Goal: Task Accomplishment & Management: Use online tool/utility

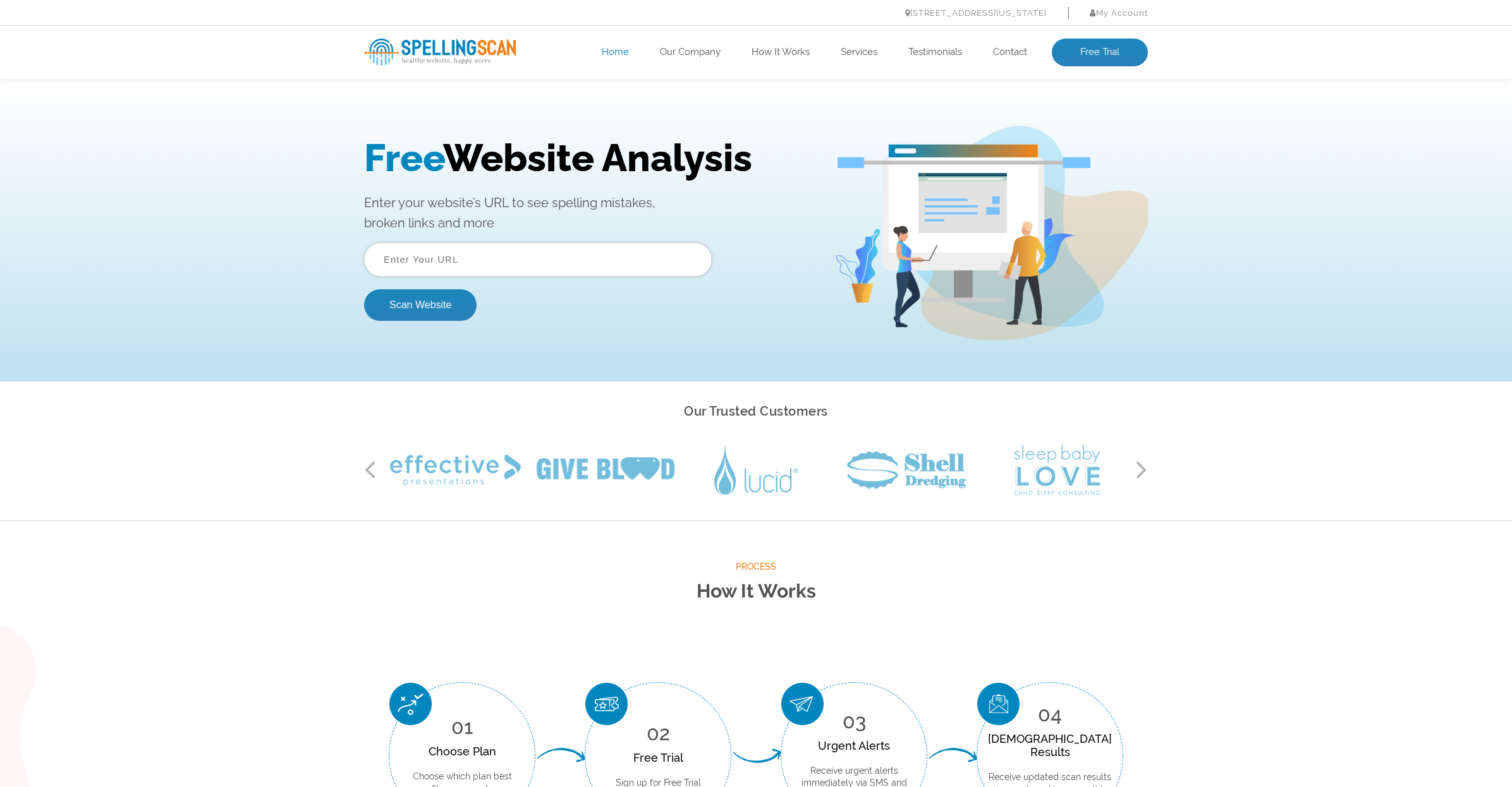
click at [588, 257] on input "text" at bounding box center [537, 259] width 347 height 34
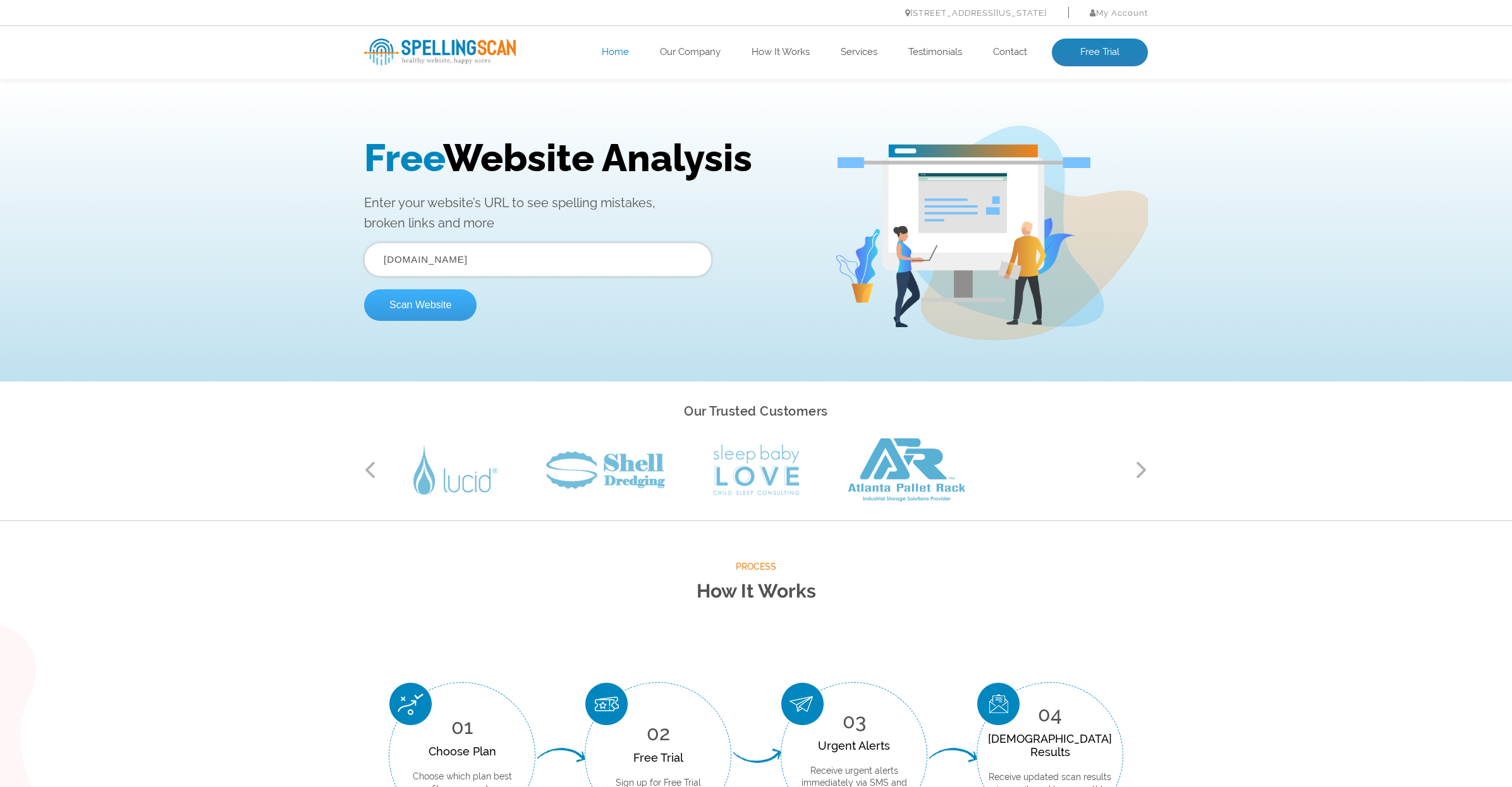
type input "[DOMAIN_NAME]"
drag, startPoint x: 452, startPoint y: 307, endPoint x: 523, endPoint y: 307, distance: 71.0
click at [453, 306] on button "Scan Website" at bounding box center [420, 305] width 112 height 32
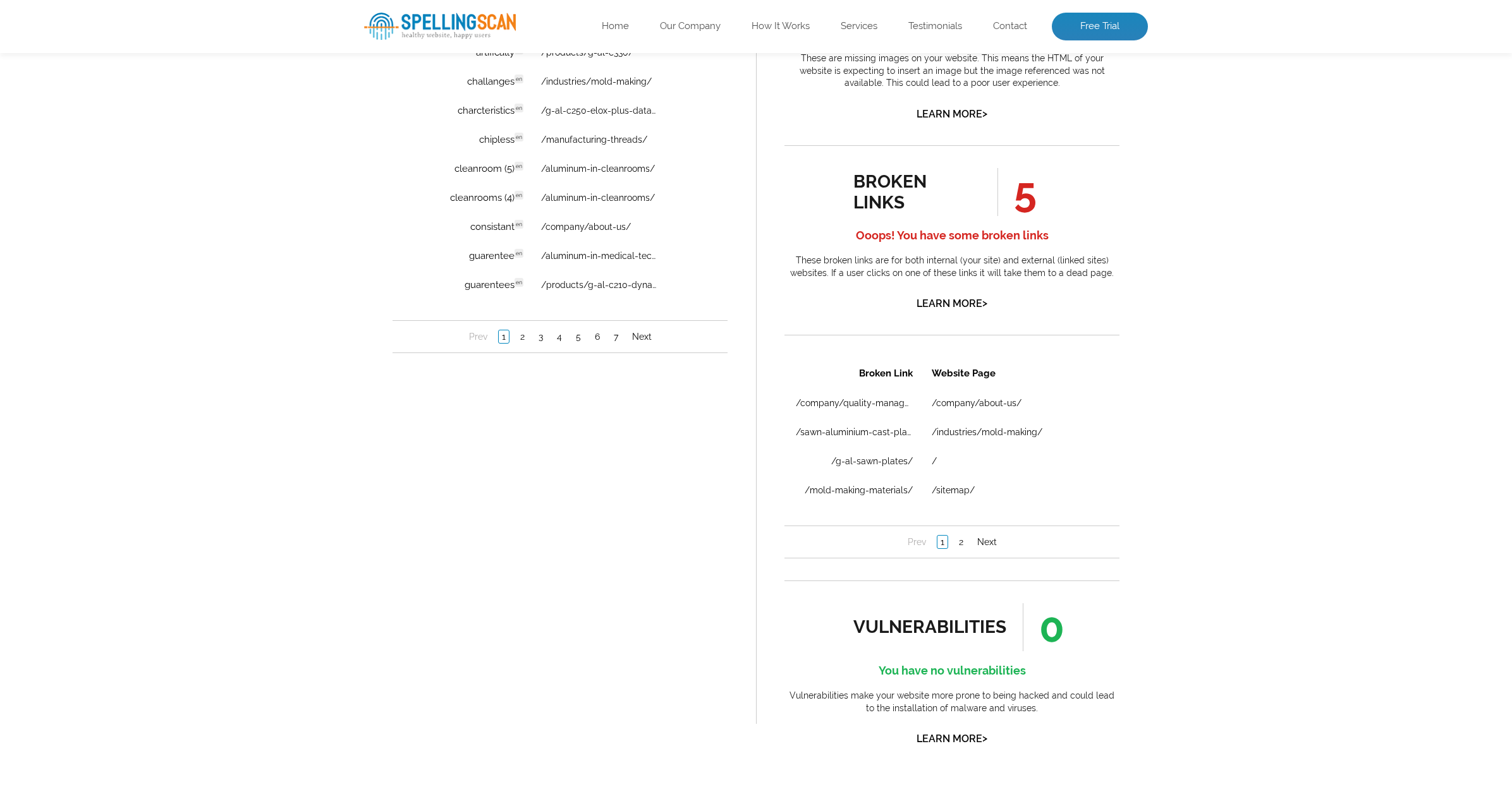
scroll to position [1019, 0]
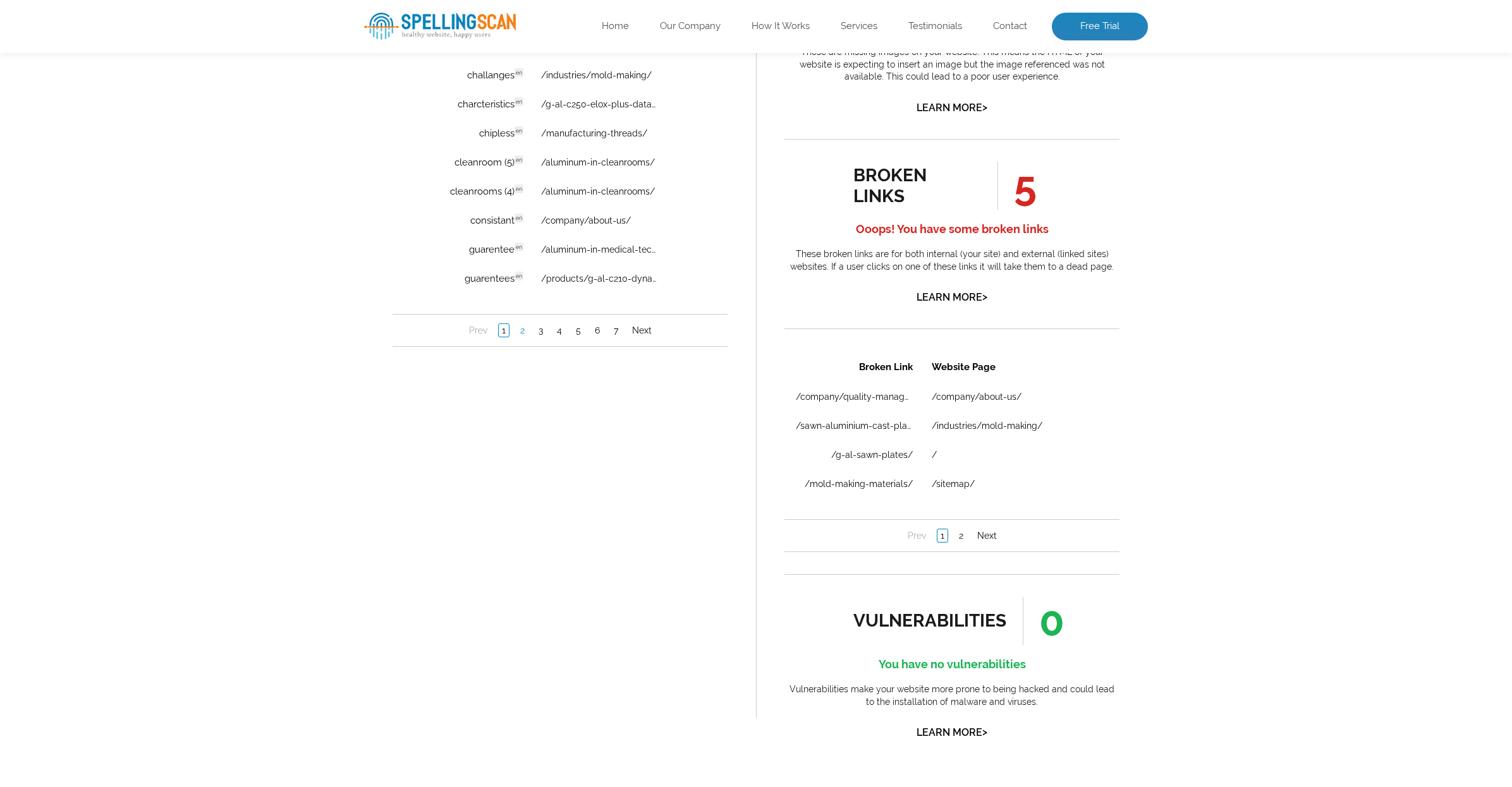
click at [523, 334] on link "2" at bounding box center [522, 331] width 11 height 12
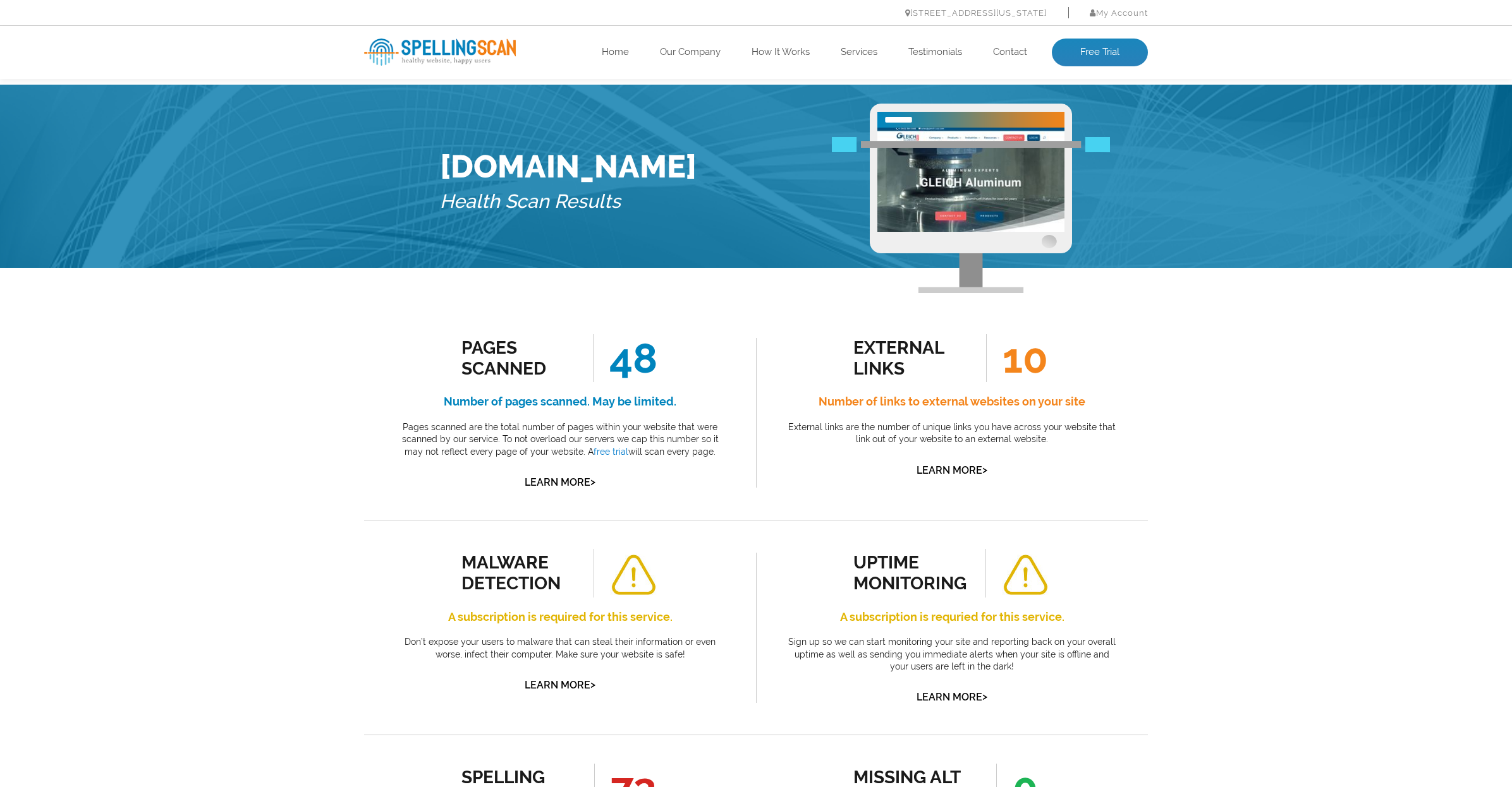
scroll to position [0, 0]
click at [1121, 30] on link "Log In" at bounding box center [1117, 30] width 27 height 9
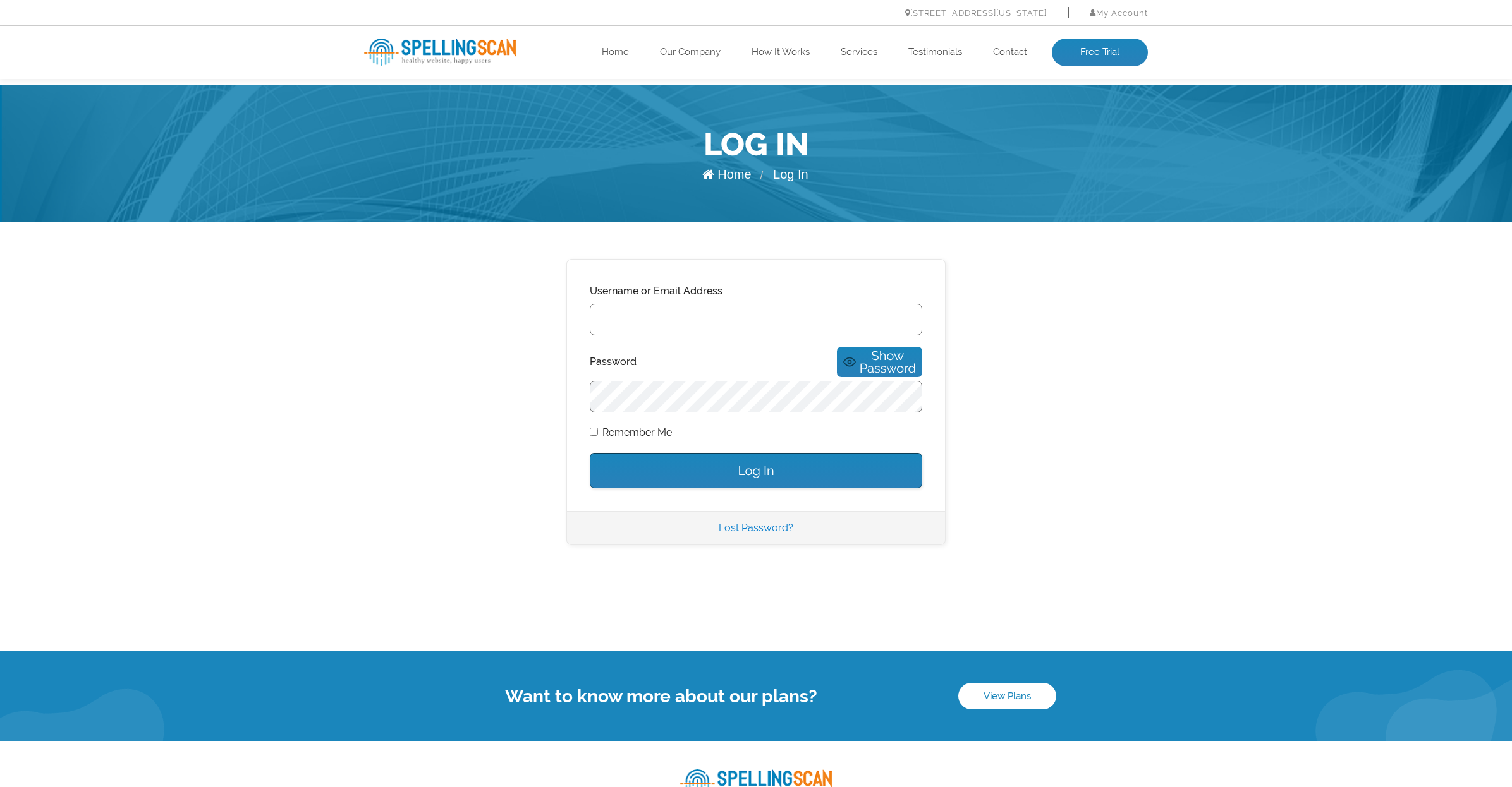
type input "Gleich-usa.com"
click at [783, 454] on input "Log In" at bounding box center [756, 471] width 332 height 35
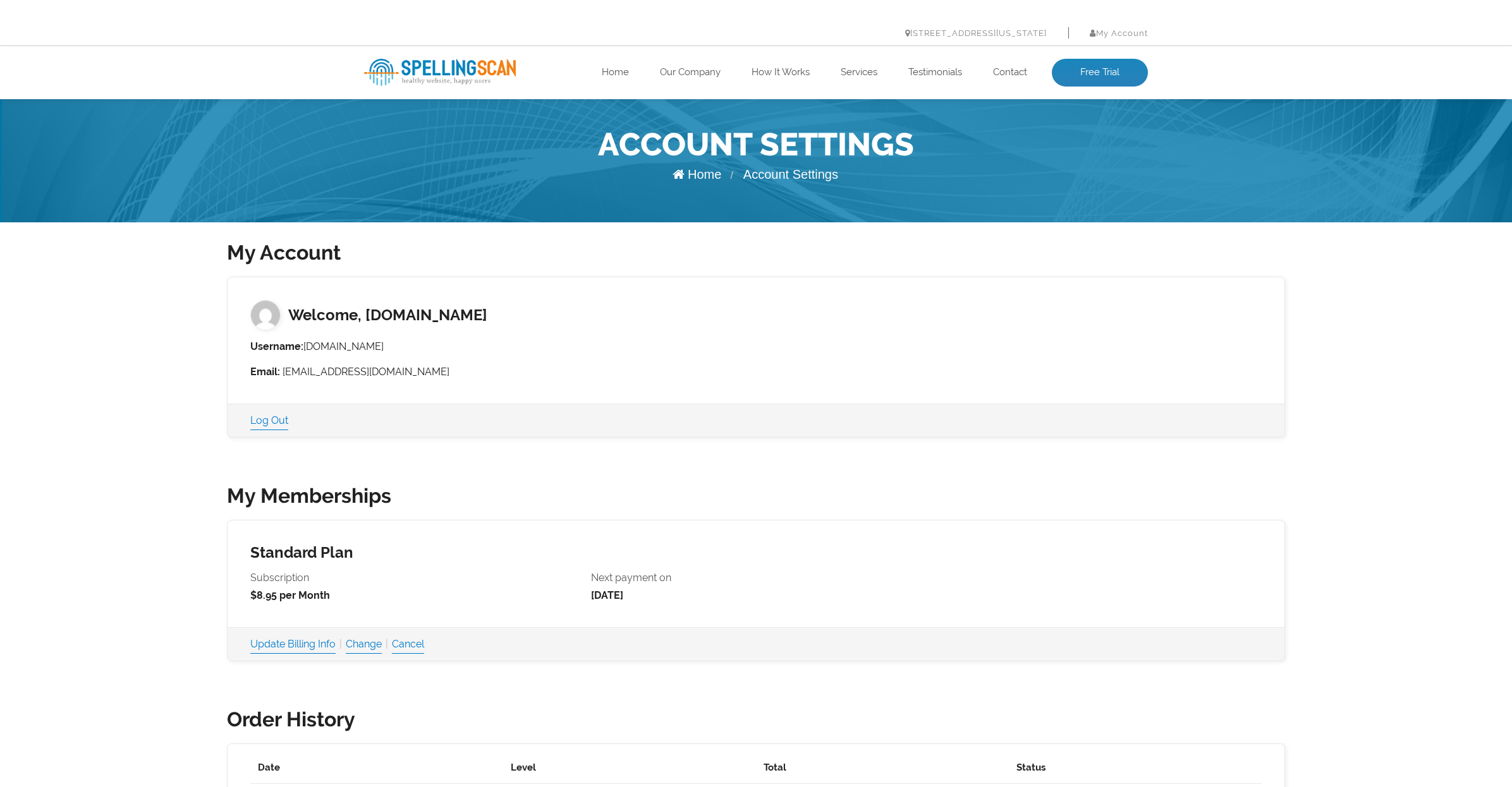
click at [397, 63] on img at bounding box center [440, 72] width 152 height 27
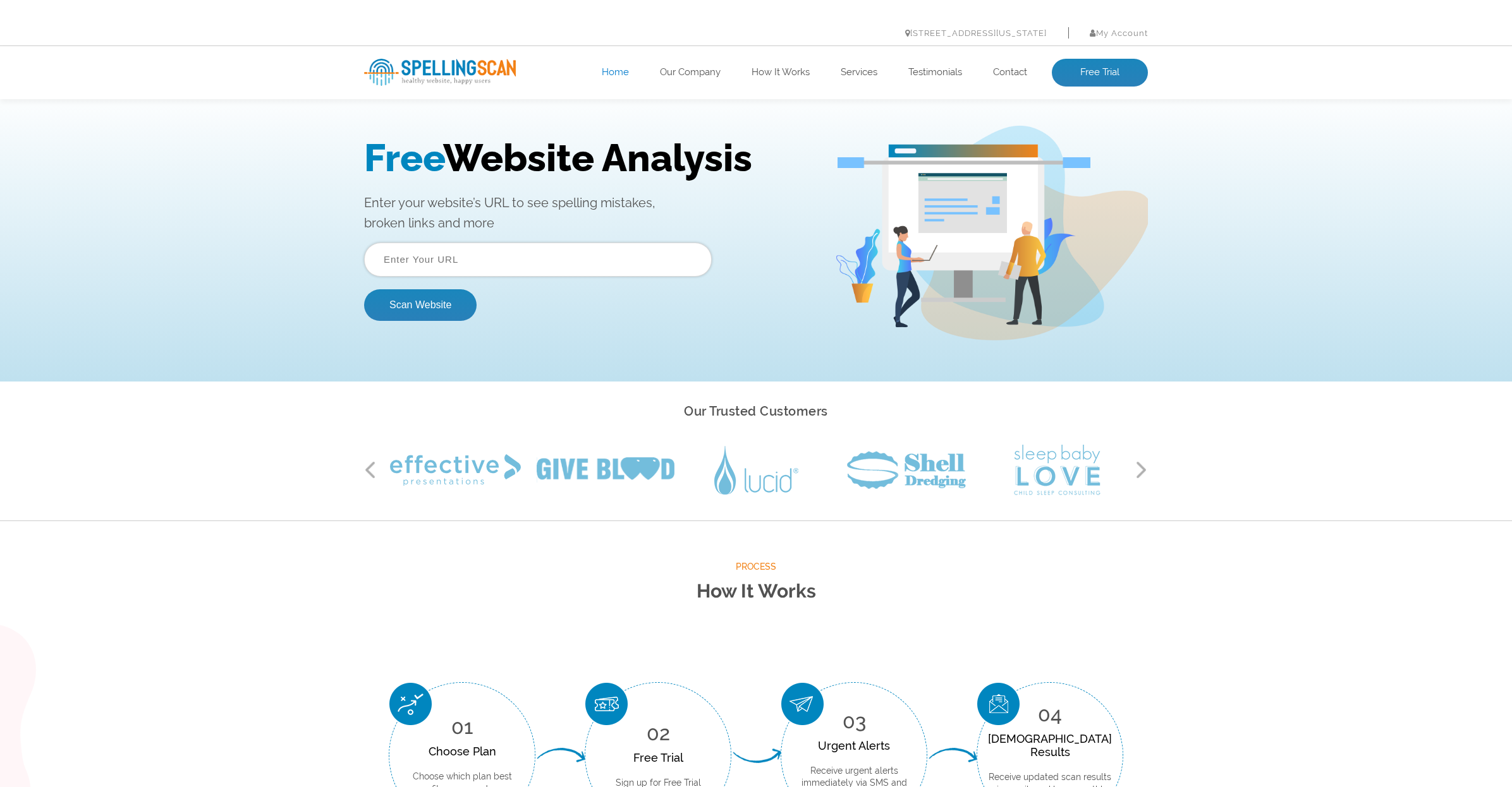
click at [458, 254] on input "text" at bounding box center [537, 259] width 347 height 34
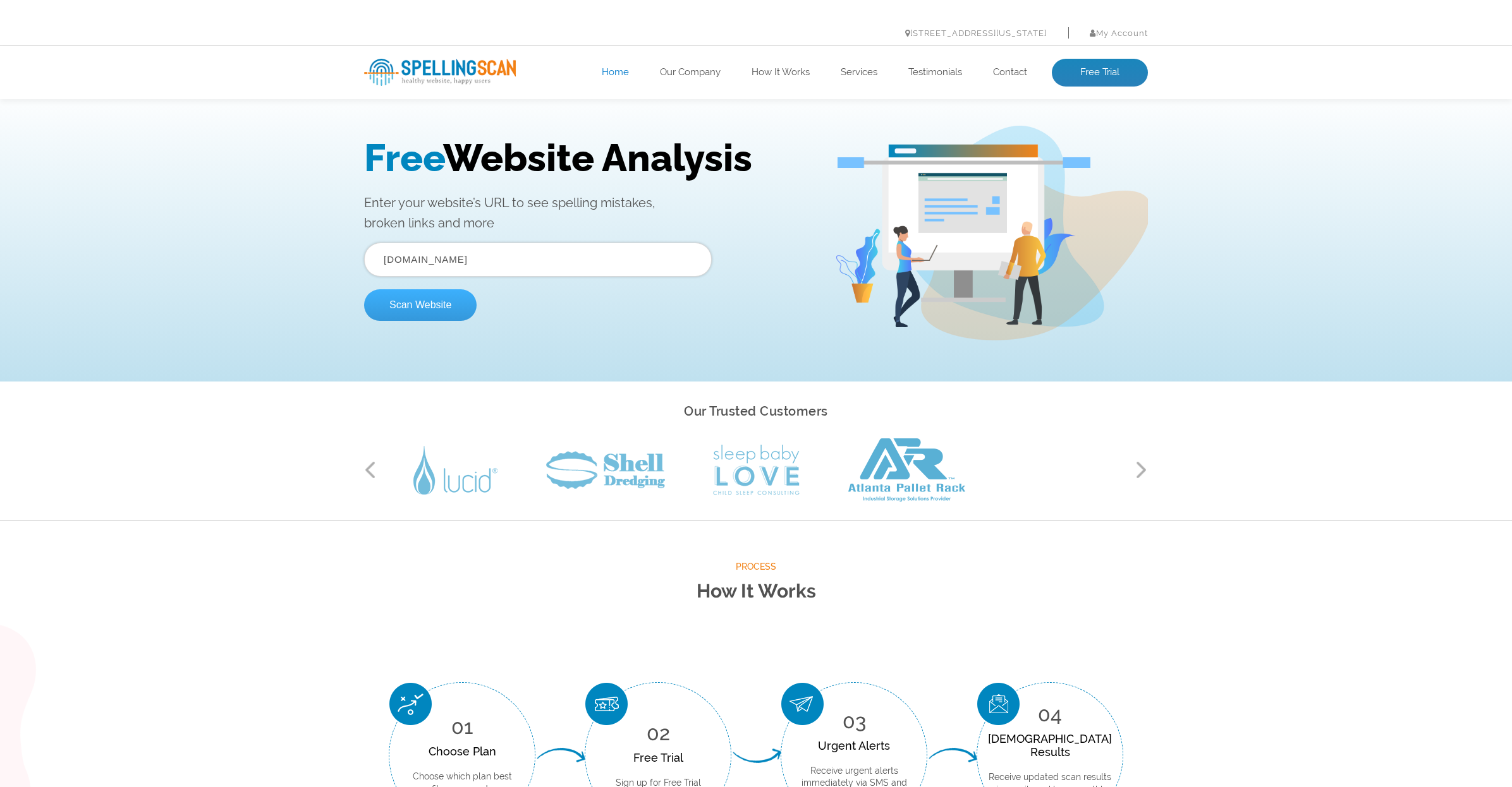
type input "[DOMAIN_NAME]"
click at [428, 305] on button "Scan Website" at bounding box center [420, 305] width 112 height 32
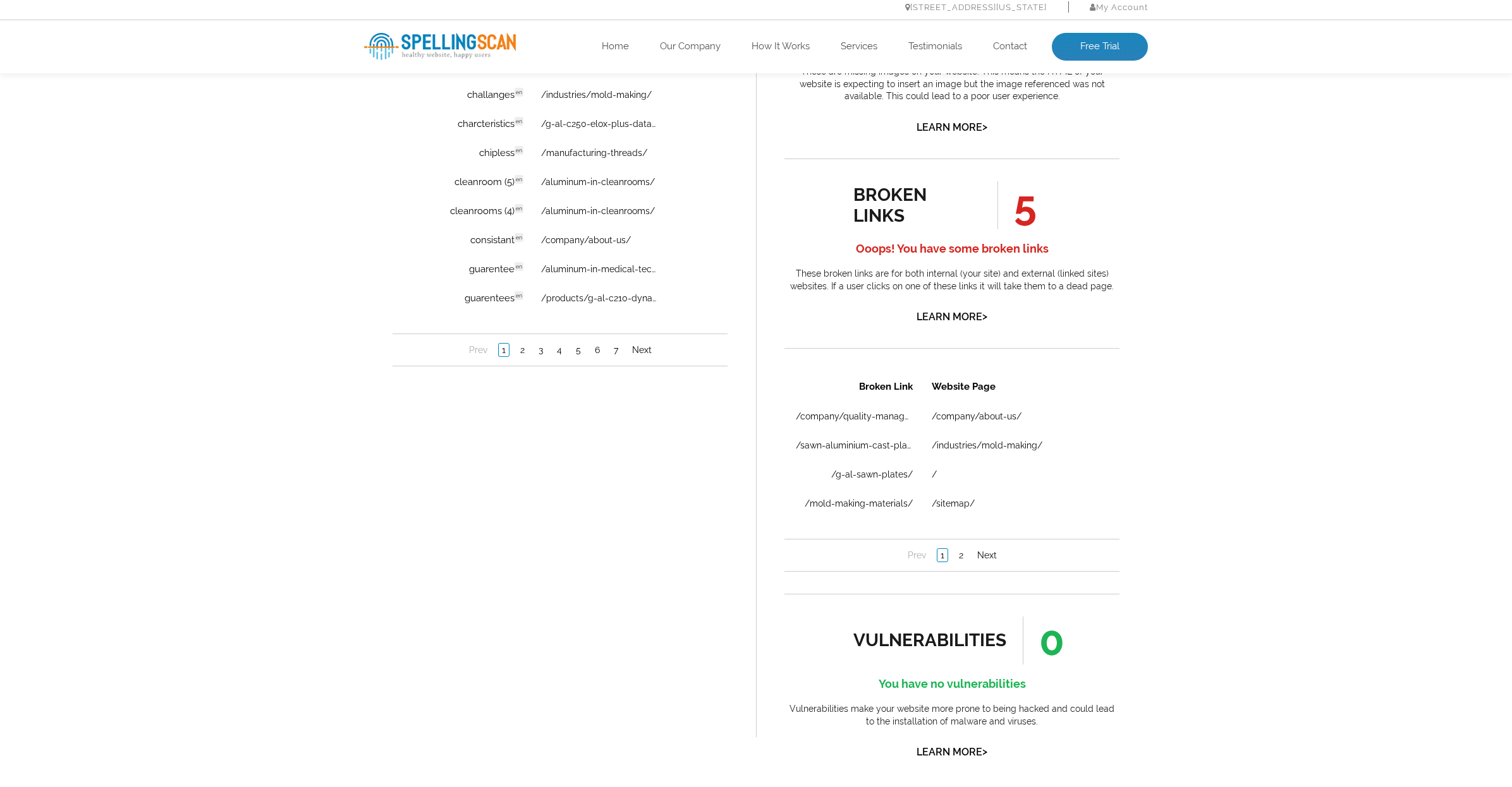
scroll to position [1040, 0]
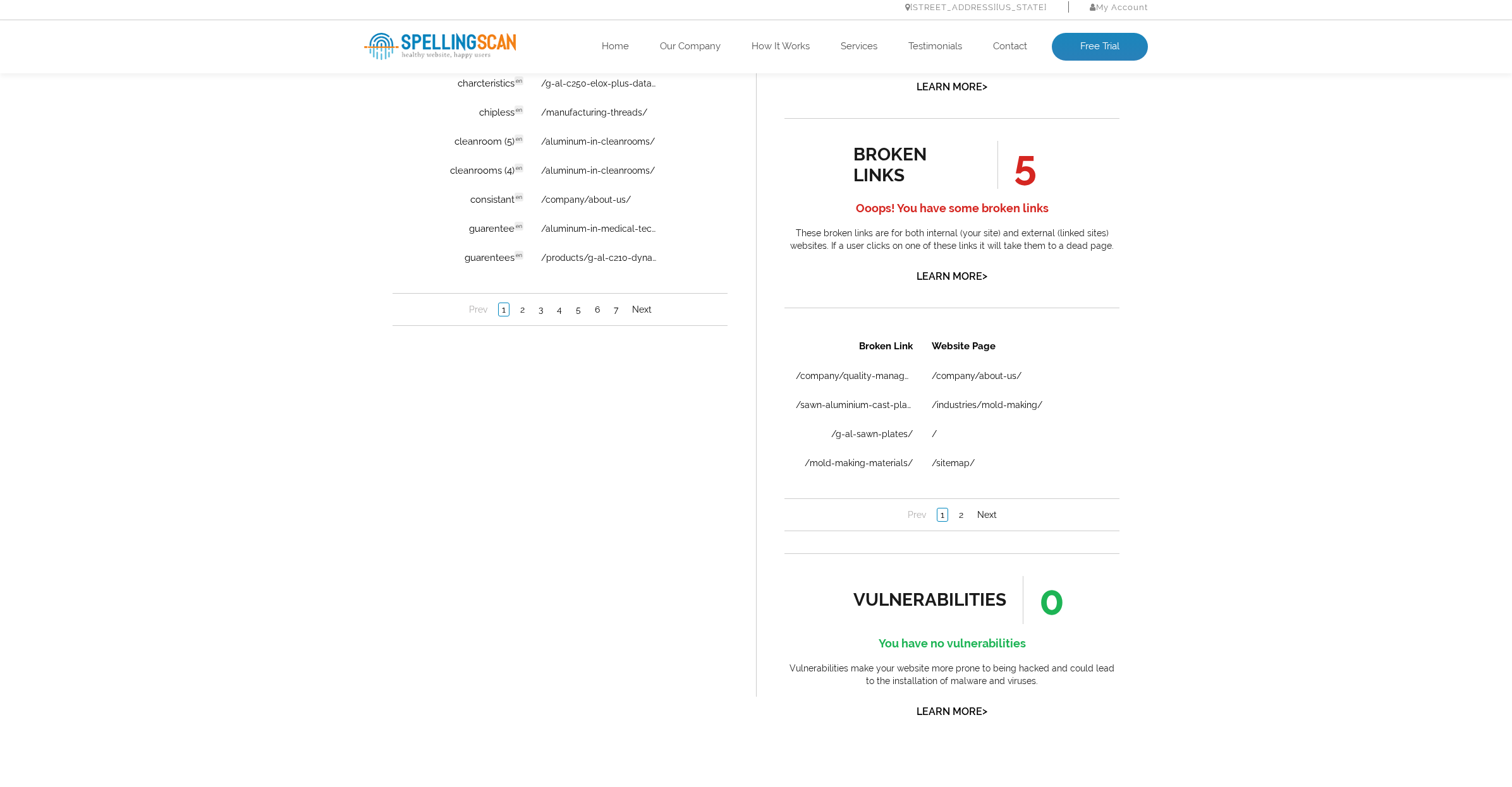
click at [514, 310] on li "2" at bounding box center [522, 310] width 18 height 12
click at [523, 310] on link "2" at bounding box center [522, 310] width 11 height 12
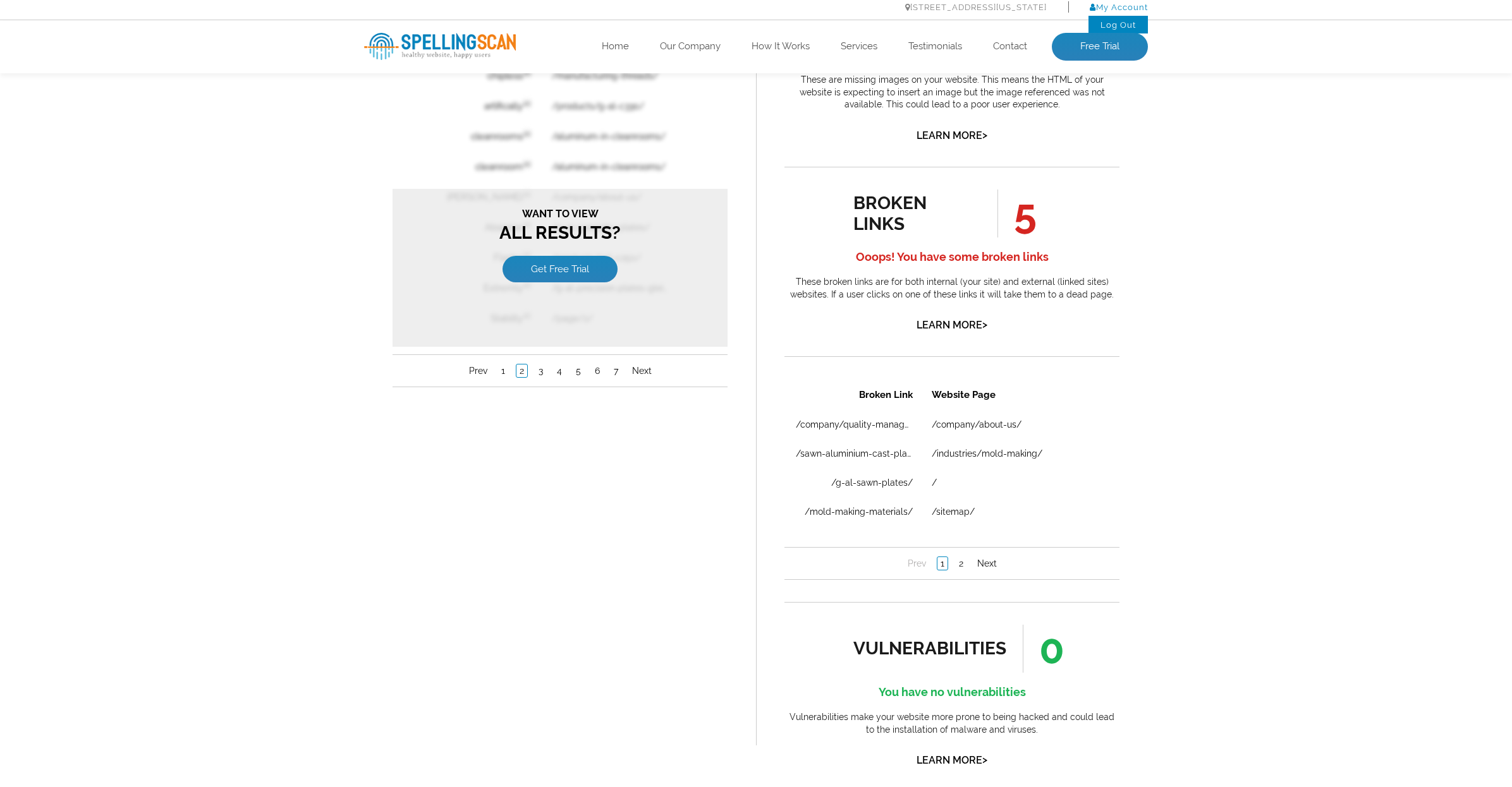
scroll to position [990, 0]
click at [1125, 7] on link "My Account" at bounding box center [1119, 7] width 58 height 9
click at [1121, 26] on link "Log Out" at bounding box center [1118, 24] width 35 height 9
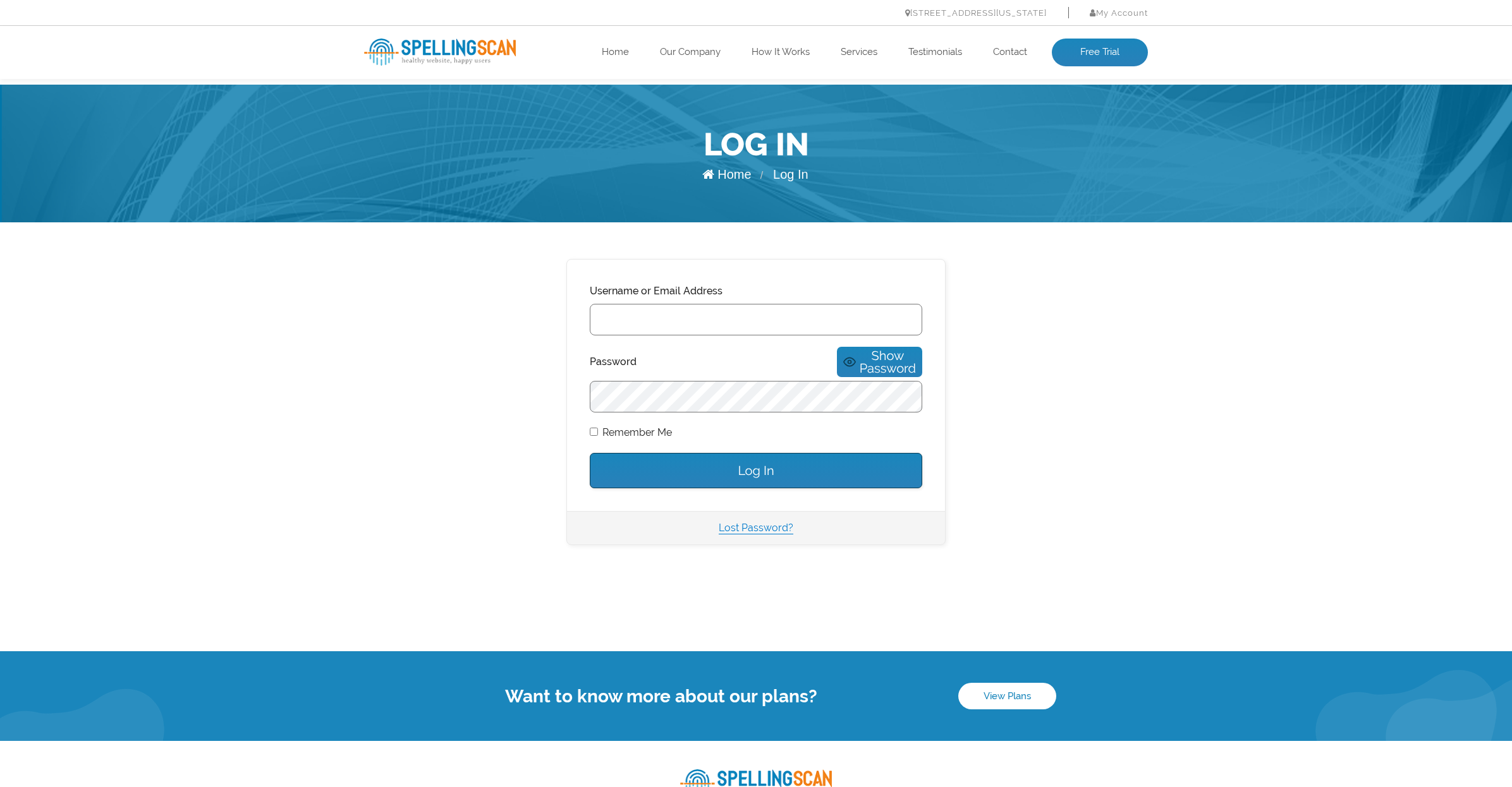
click at [1138, 386] on center "Username or Email Address Password Show Password Remember Me Log In Lost Passwo…" at bounding box center [756, 402] width 1058 height 286
click at [729, 332] on input "Username or Email Address" at bounding box center [756, 320] width 332 height 32
type input "[DOMAIN_NAME]"
click at [777, 456] on input "Log In" at bounding box center [756, 471] width 332 height 35
